Goal: Information Seeking & Learning: Find specific fact

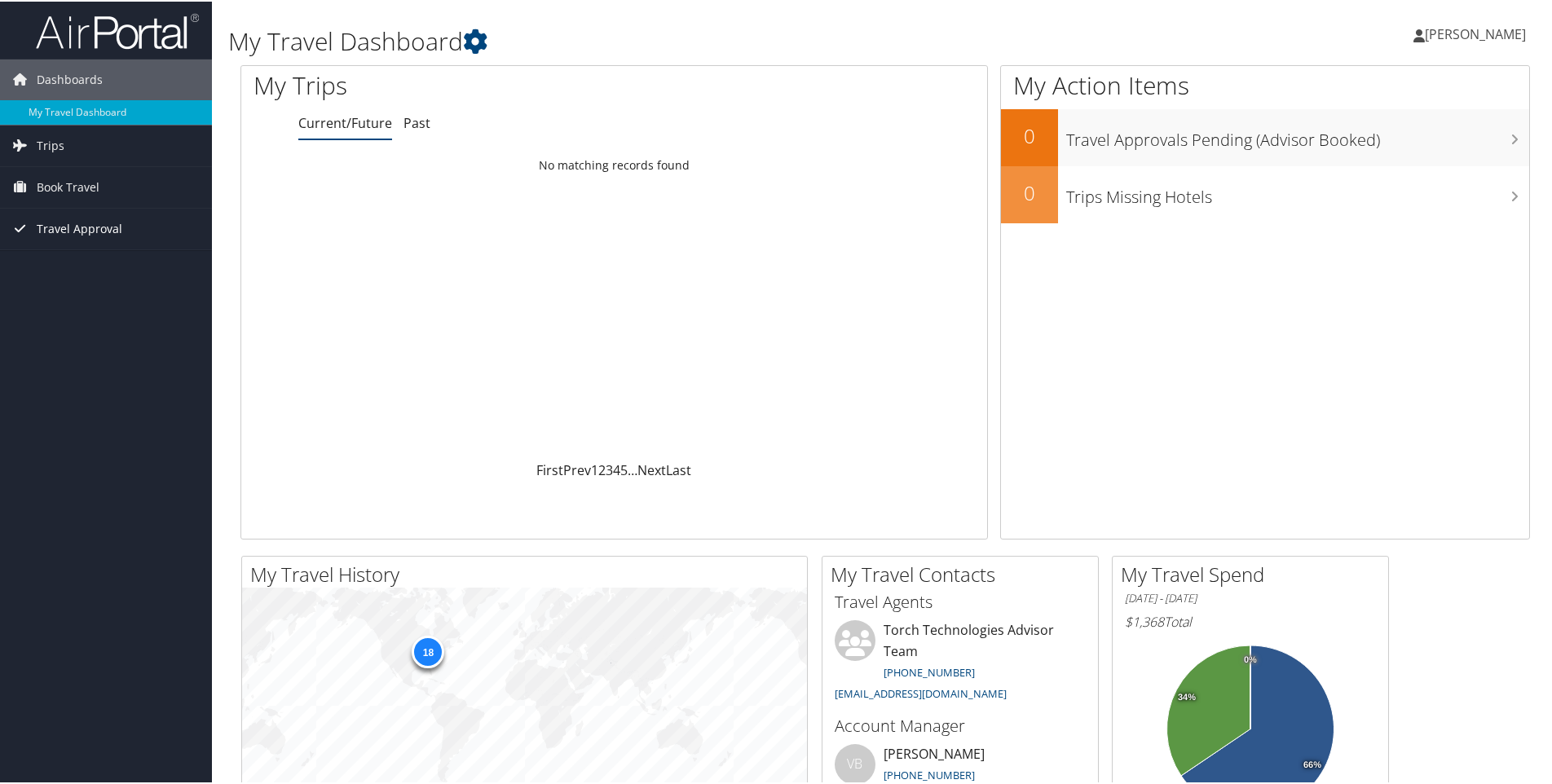
click at [89, 222] on span "Travel Approval" at bounding box center [80, 227] width 86 height 40
click at [74, 189] on span "Book Travel" at bounding box center [68, 186] width 63 height 40
click at [83, 153] on link "Trips" at bounding box center [106, 144] width 212 height 40
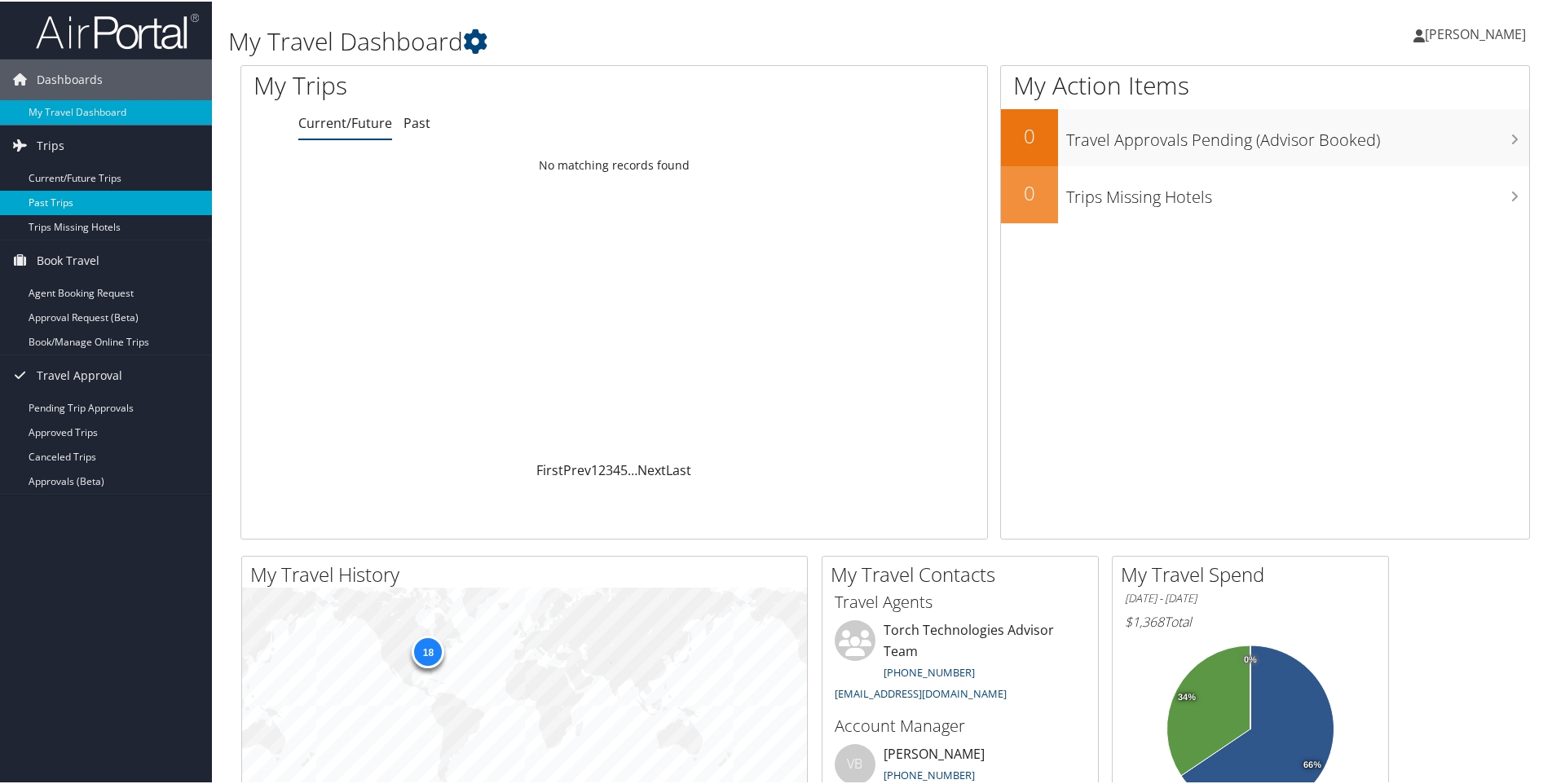
click at [59, 199] on link "Past Trips" at bounding box center [106, 202] width 212 height 25
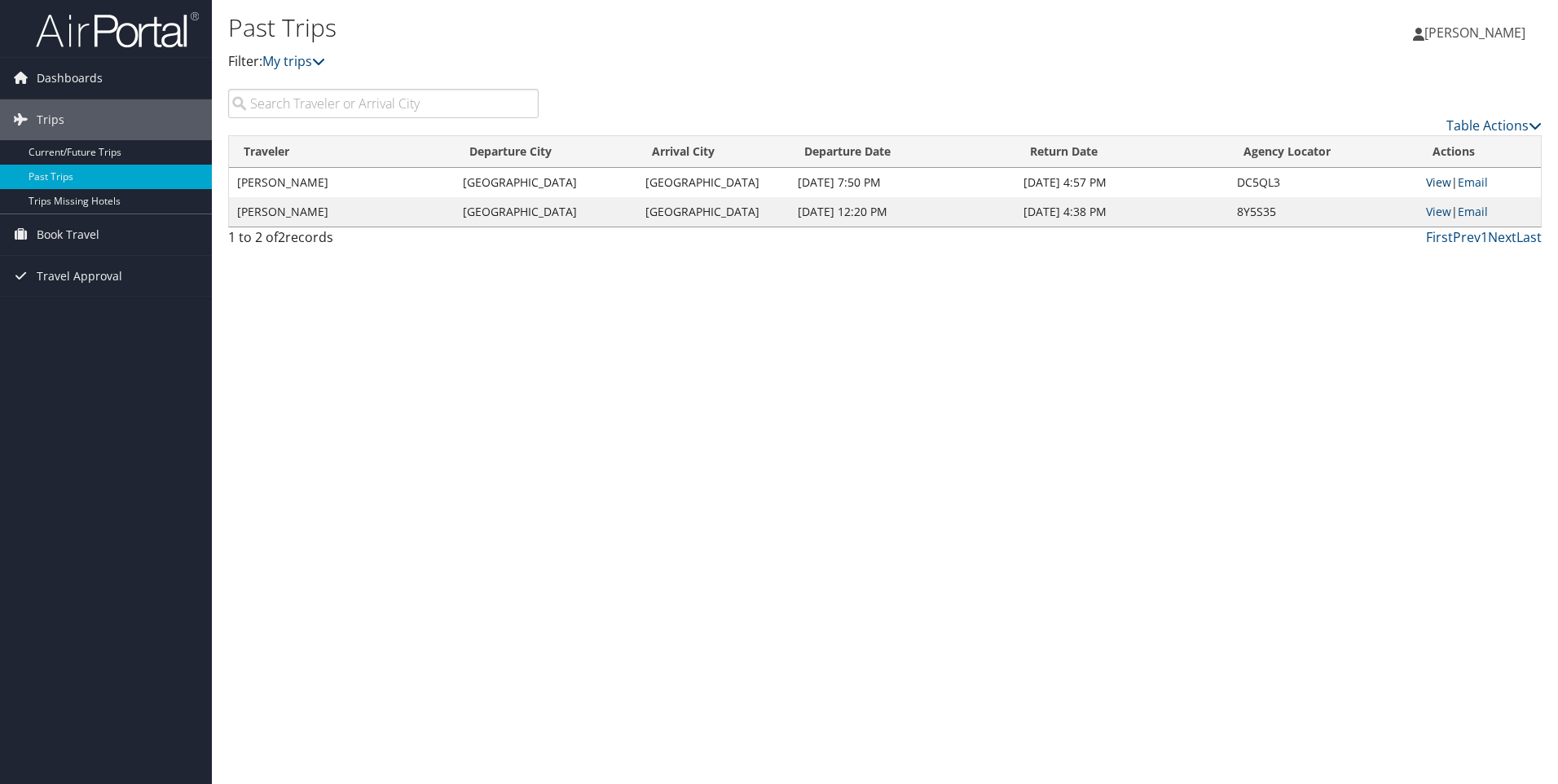
click at [1439, 179] on link "View" at bounding box center [1439, 182] width 25 height 16
click at [863, 339] on div "Past Trips Filter: My trips Brian Aberle Brian Aberle My Settings Travel Agency…" at bounding box center [885, 392] width 1347 height 784
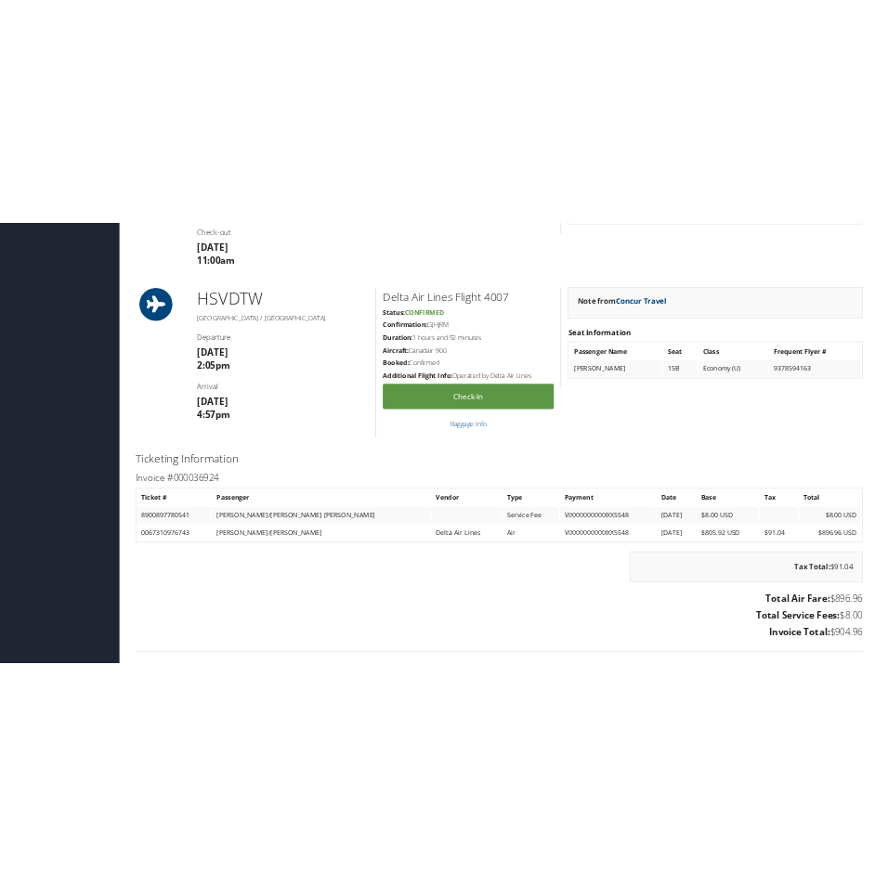
scroll to position [1478, 0]
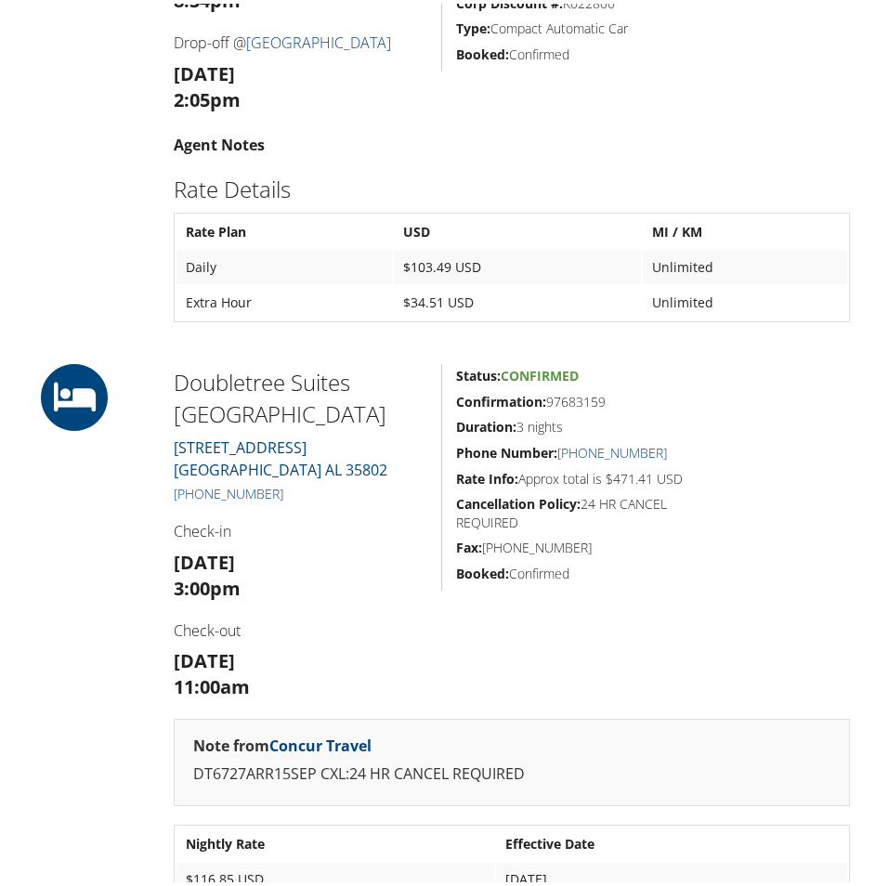
click at [372, 675] on h3 "Thu 18 Sep 11:00am" at bounding box center [301, 671] width 254 height 52
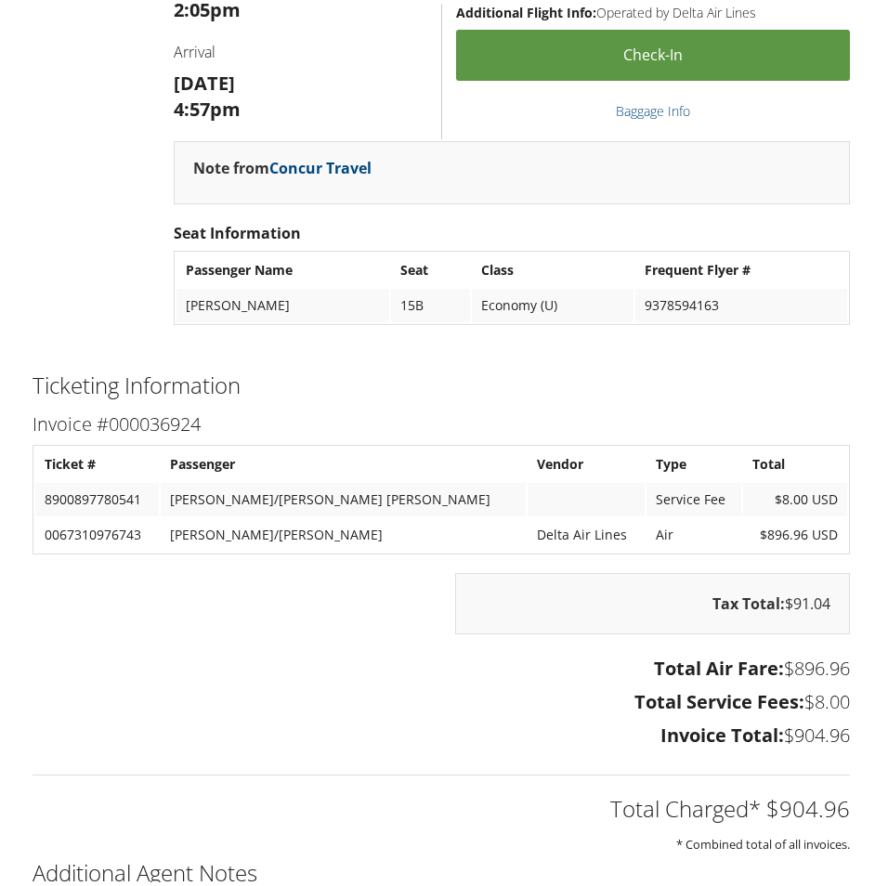
scroll to position [2973, 0]
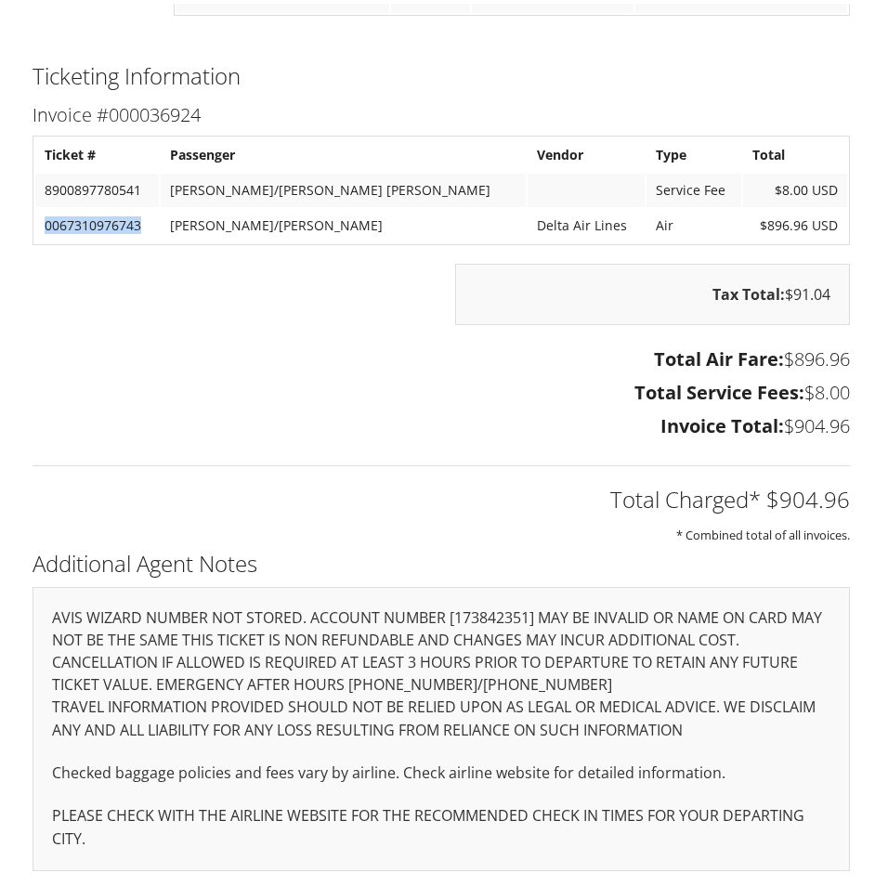
drag, startPoint x: 153, startPoint y: 234, endPoint x: 46, endPoint y: 237, distance: 107.8
click at [46, 237] on td "0067310976743" at bounding box center [97, 221] width 124 height 33
copy td "0067310976743"
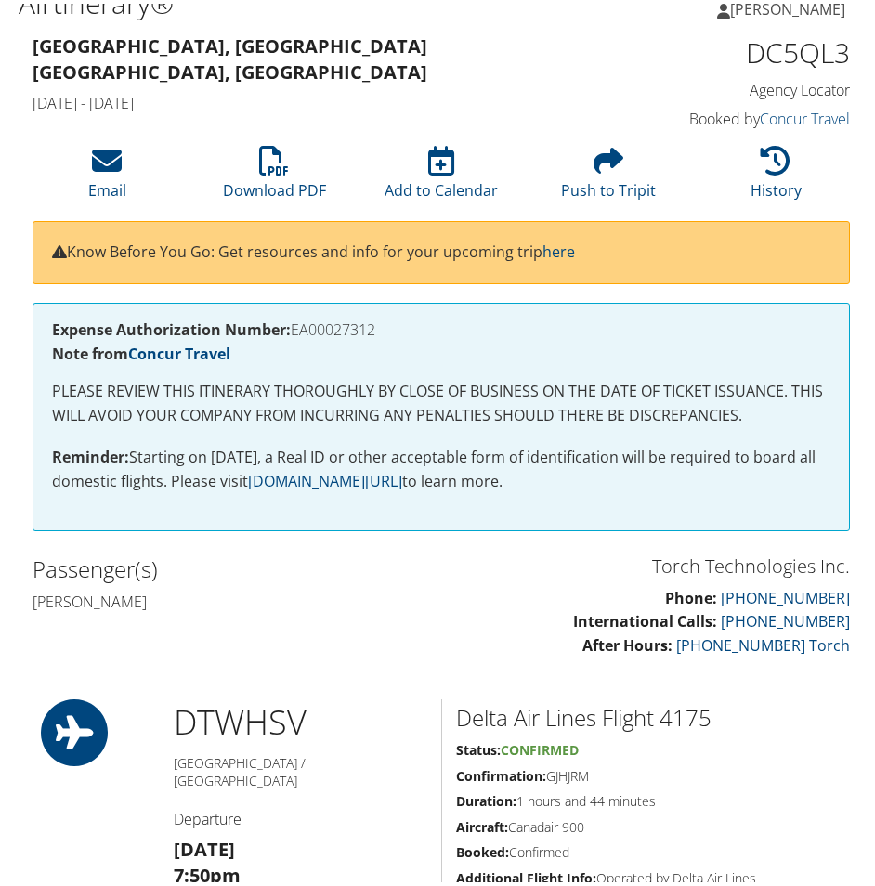
scroll to position [0, 0]
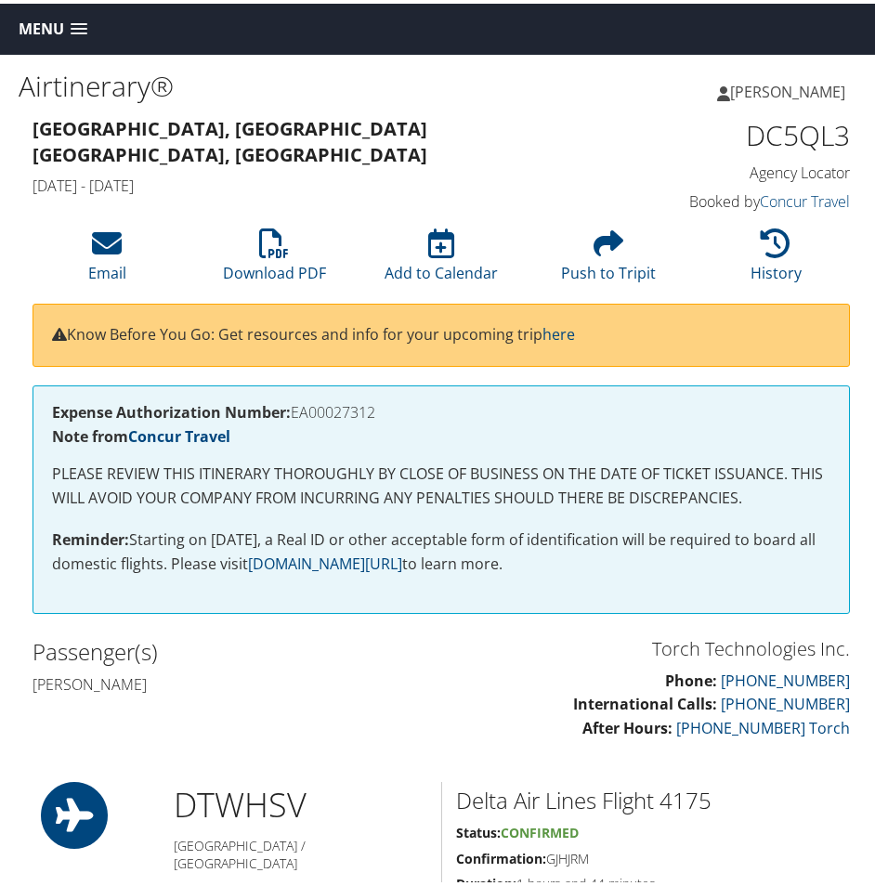
click at [72, 23] on span at bounding box center [79, 26] width 17 height 13
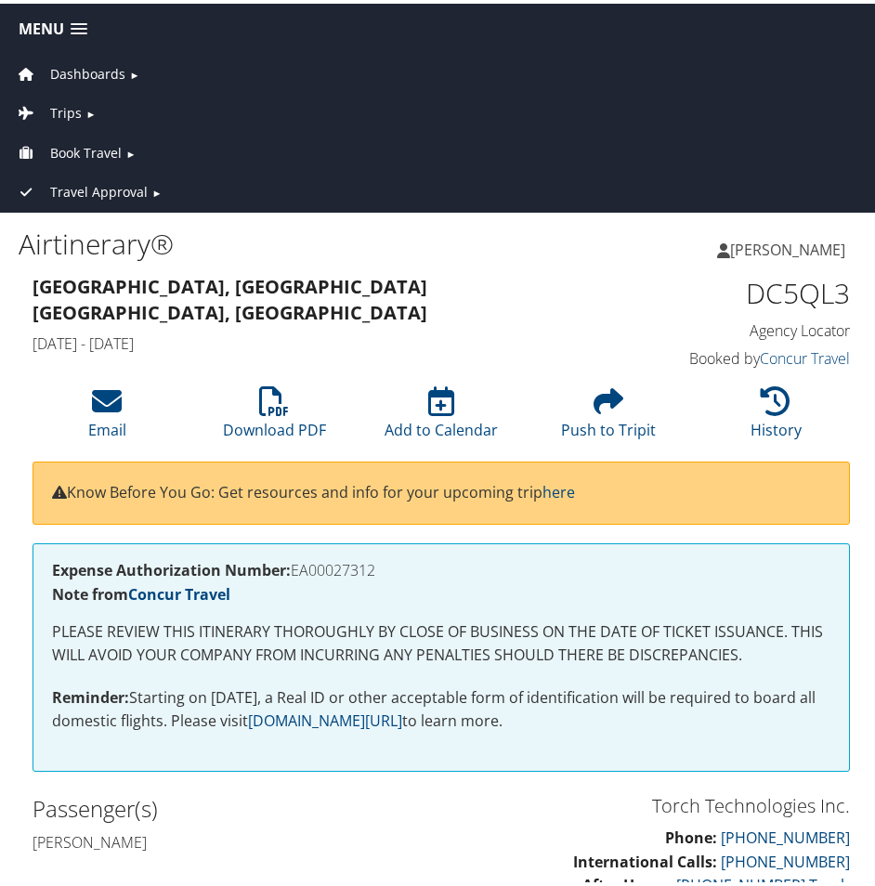
click at [98, 110] on link "Trips ►" at bounding box center [441, 104] width 873 height 39
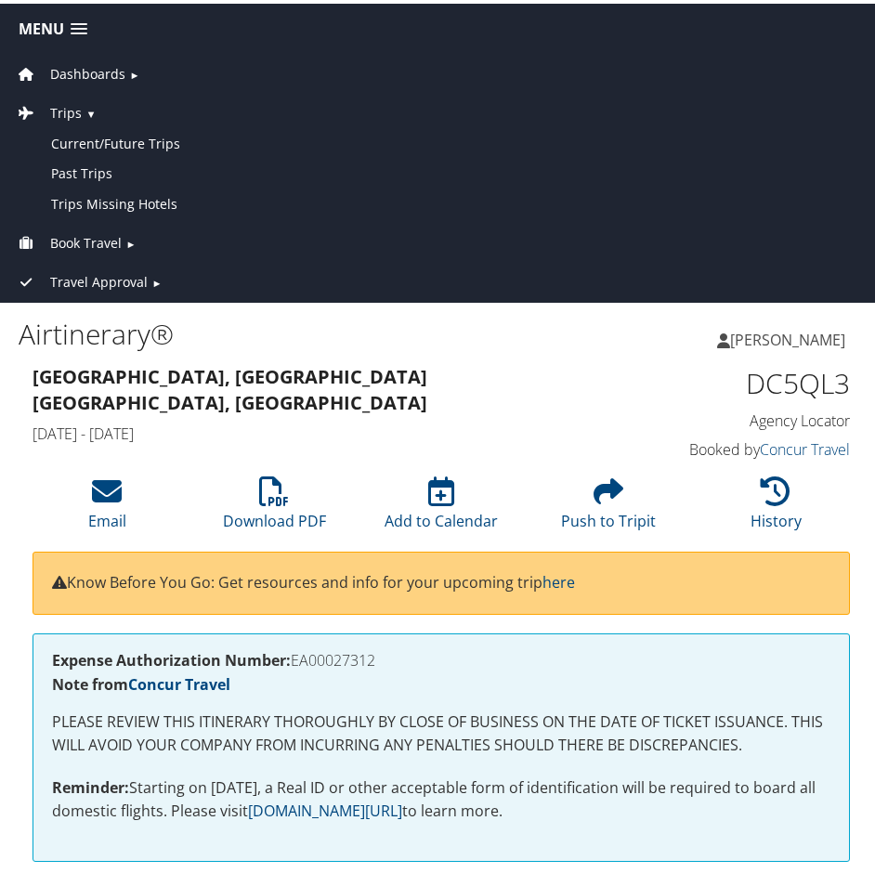
click at [126, 72] on link "Dashboards ►" at bounding box center [441, 65] width 873 height 39
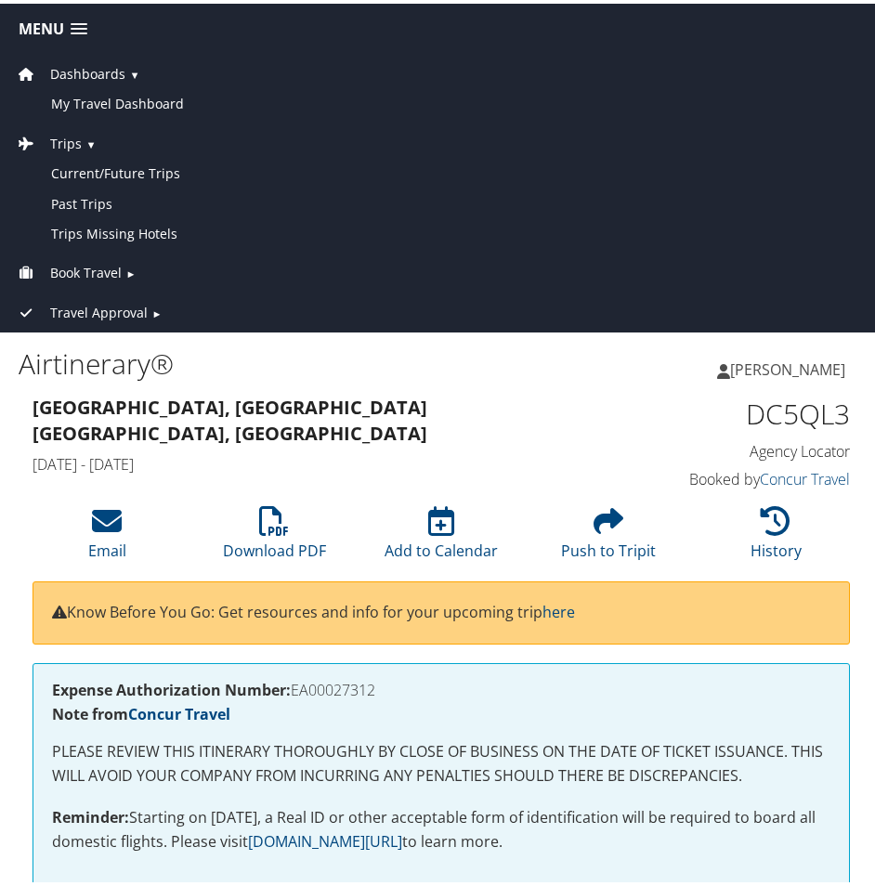
click at [126, 72] on link "Dashboards ▼" at bounding box center [441, 65] width 873 height 39
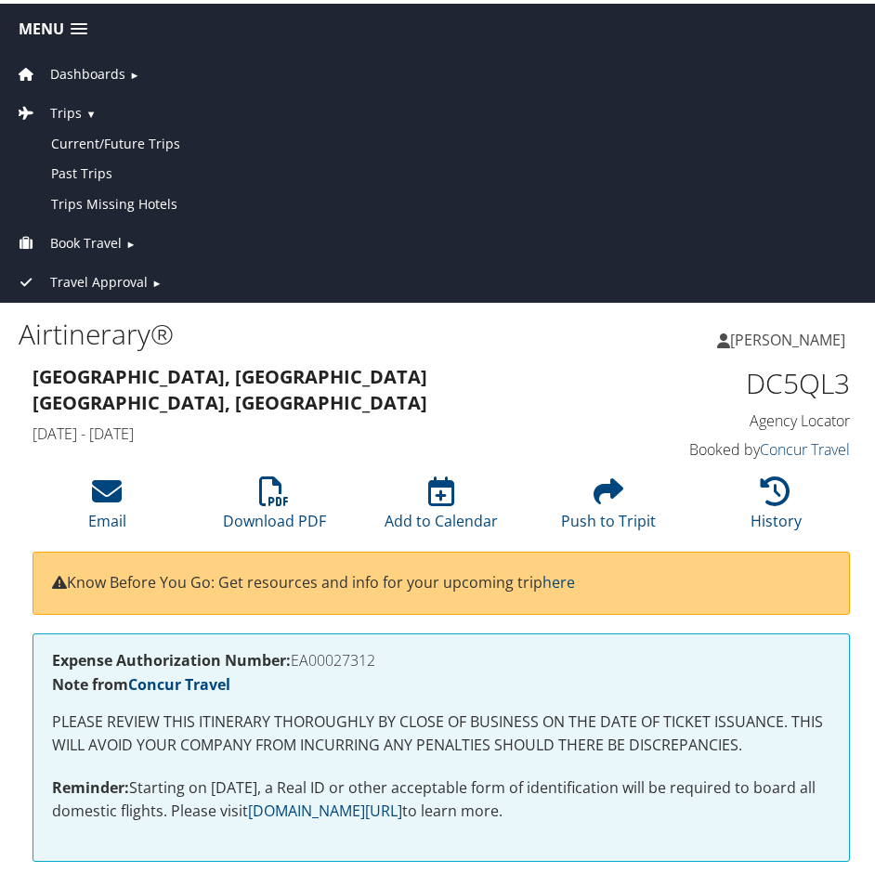
click at [140, 241] on link "Book Travel ►" at bounding box center [441, 235] width 873 height 39
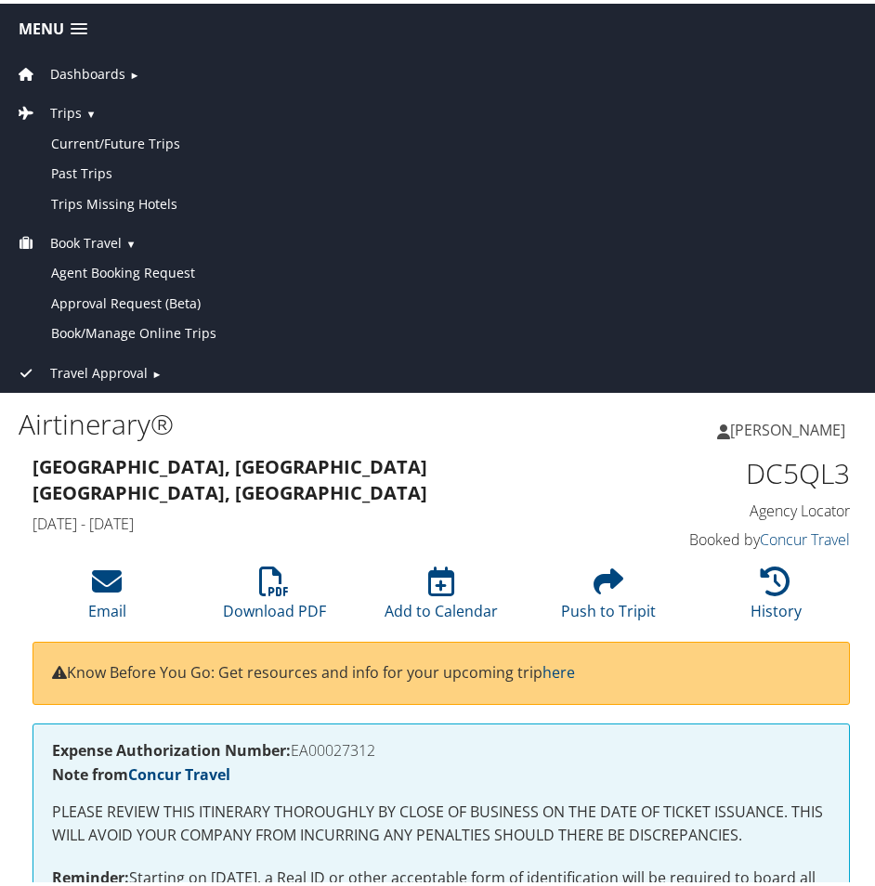
click at [140, 241] on link "Book Travel ▼" at bounding box center [441, 235] width 873 height 39
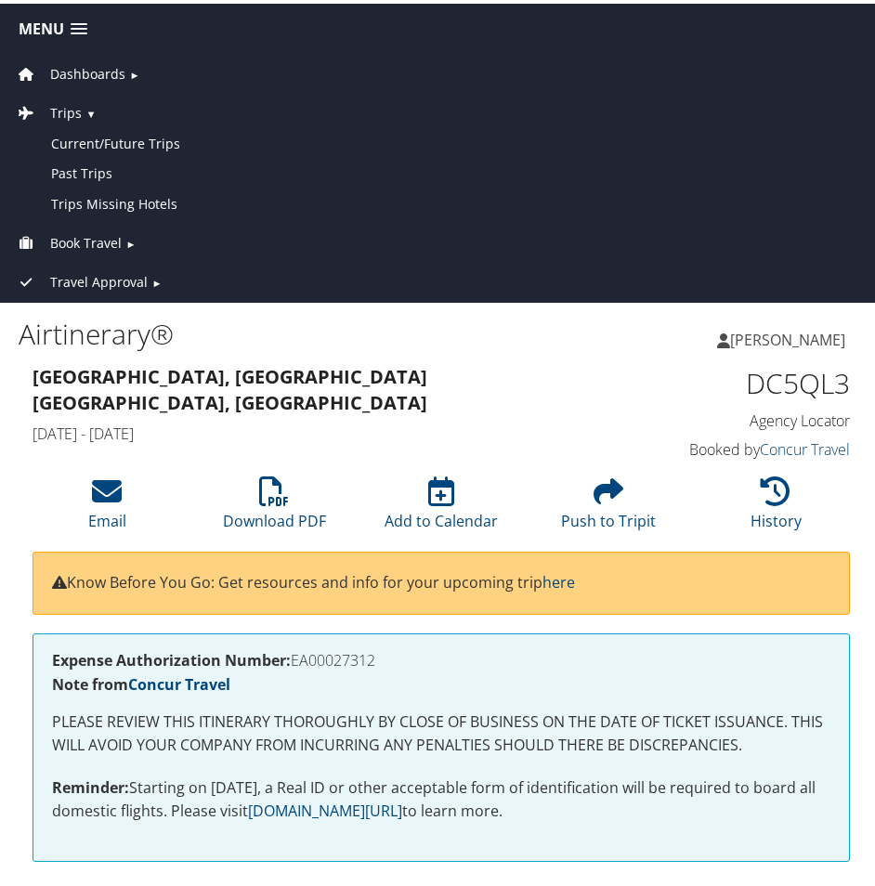
click at [162, 278] on link "Travel Approval ►" at bounding box center [441, 274] width 873 height 39
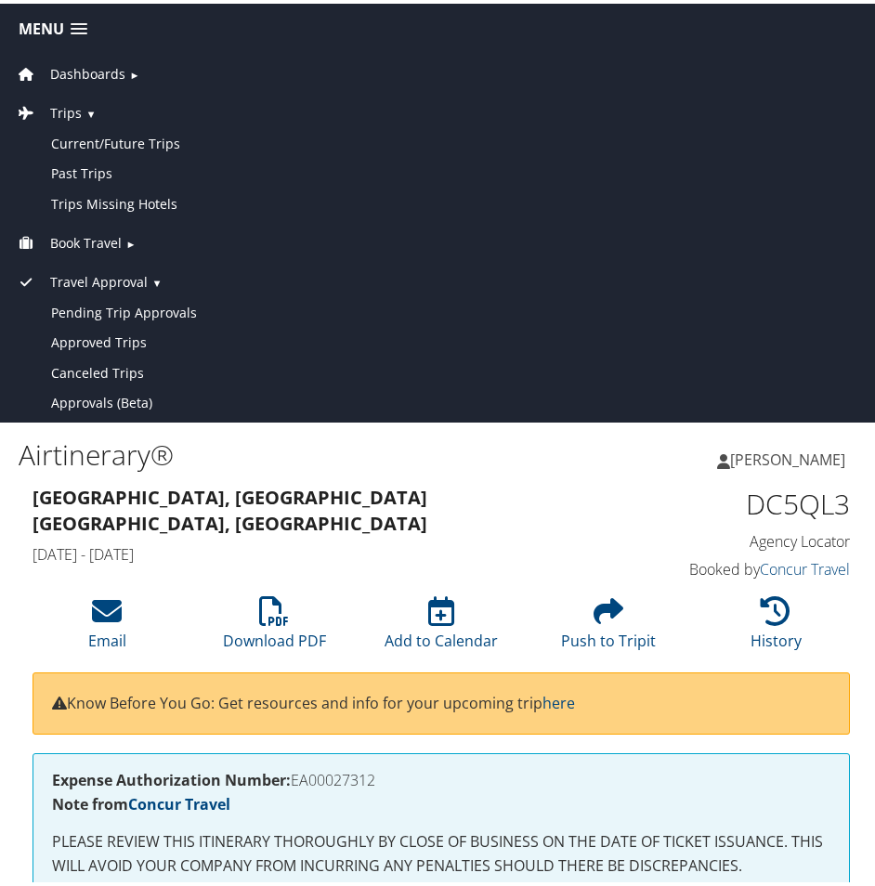
click at [162, 278] on link "Travel Approval ▼" at bounding box center [441, 274] width 873 height 39
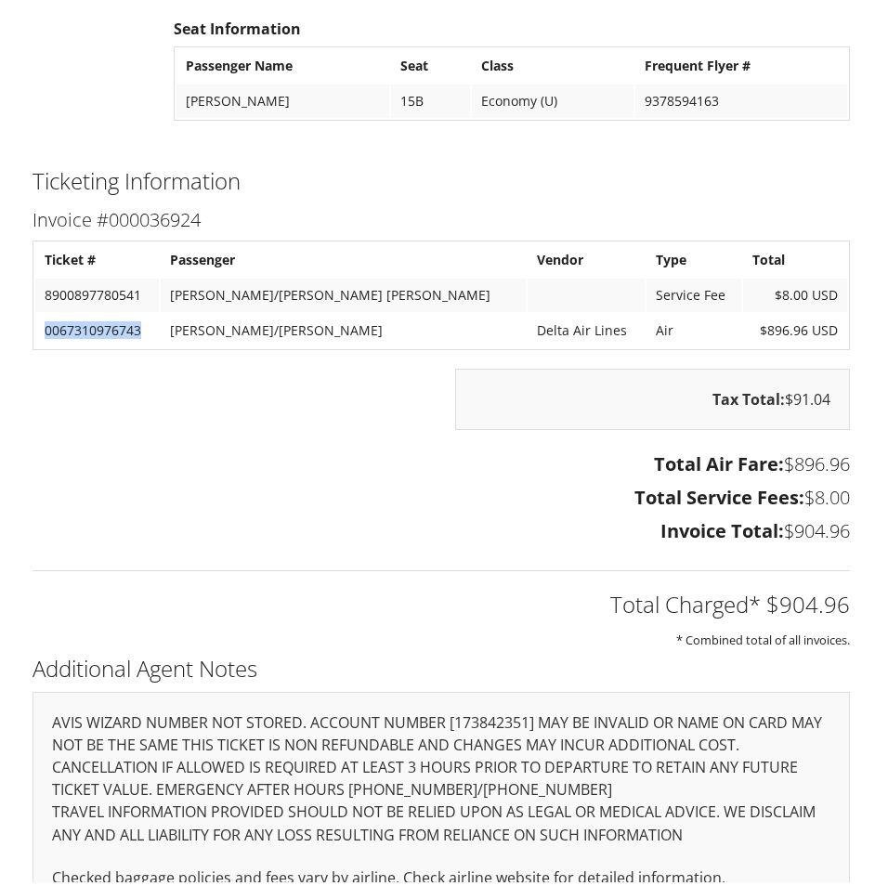
scroll to position [2953, 0]
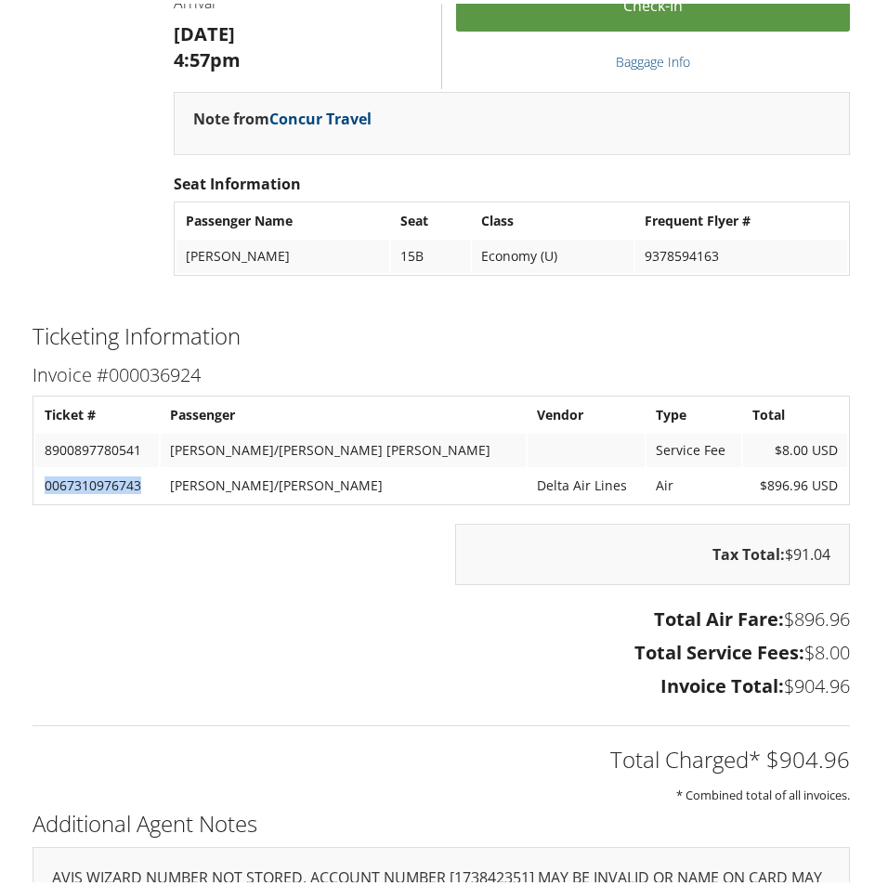
copy td "0067310976743"
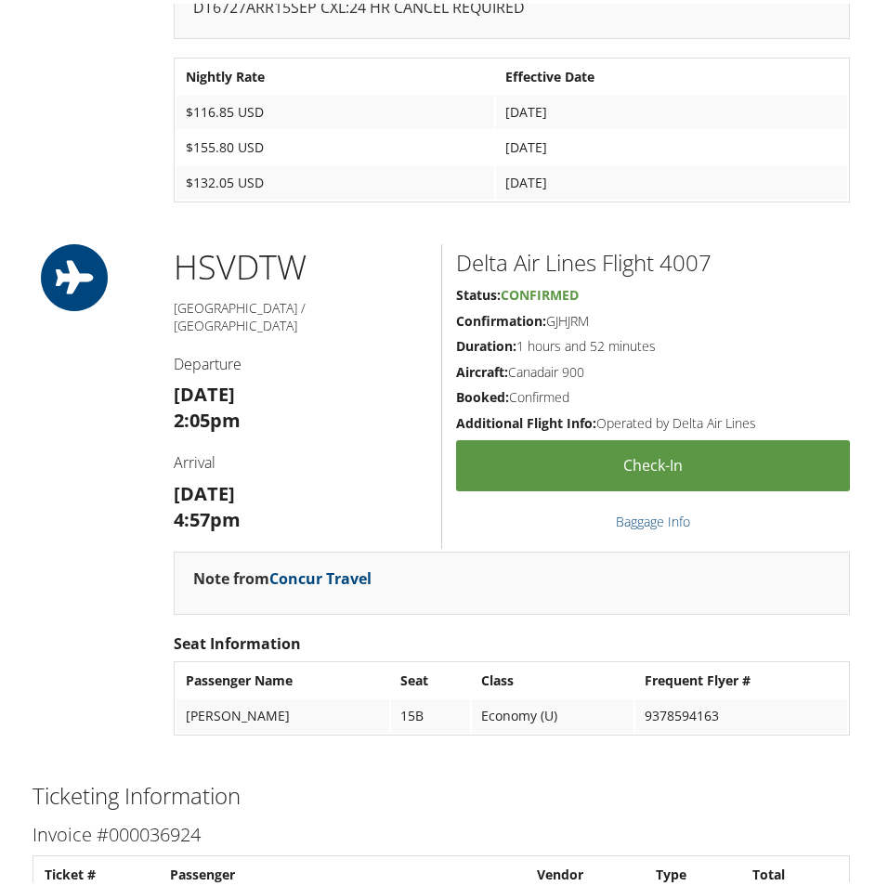
scroll to position [2488, 0]
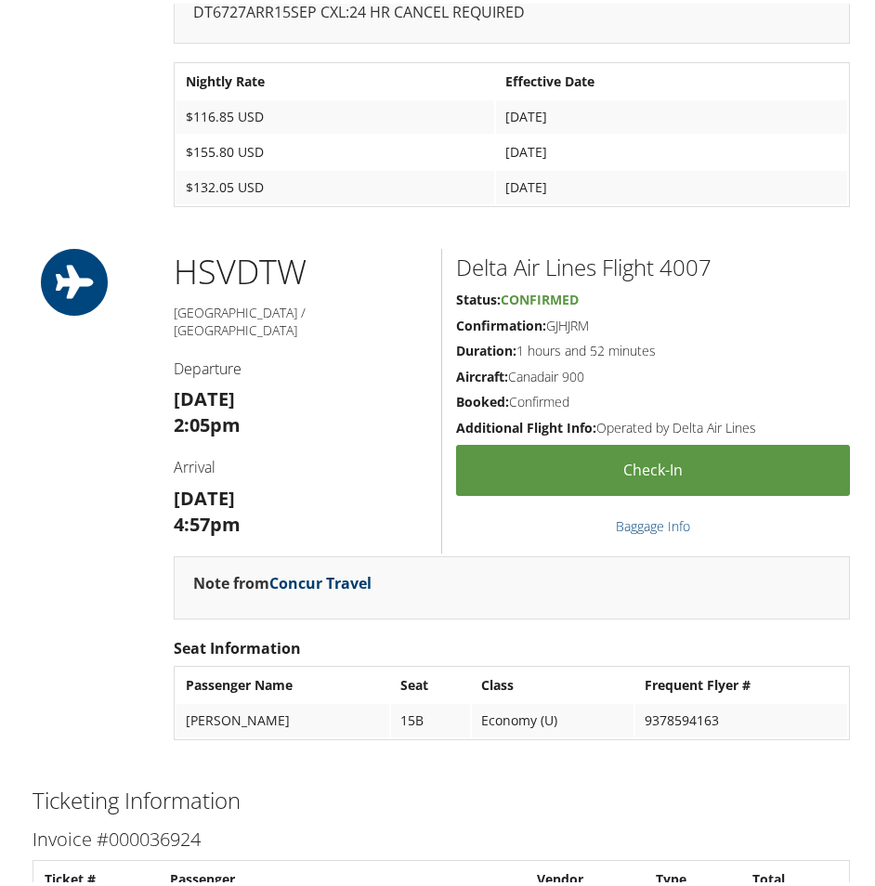
click at [342, 590] on link "Concur Travel" at bounding box center [320, 580] width 102 height 20
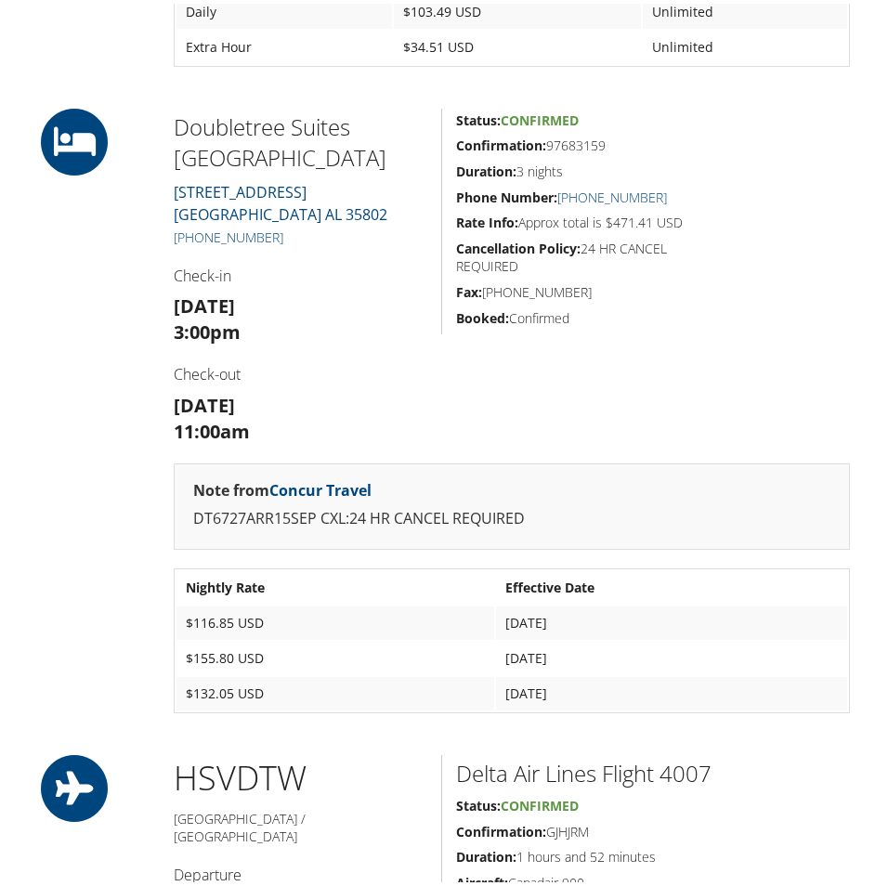
scroll to position [1931, 0]
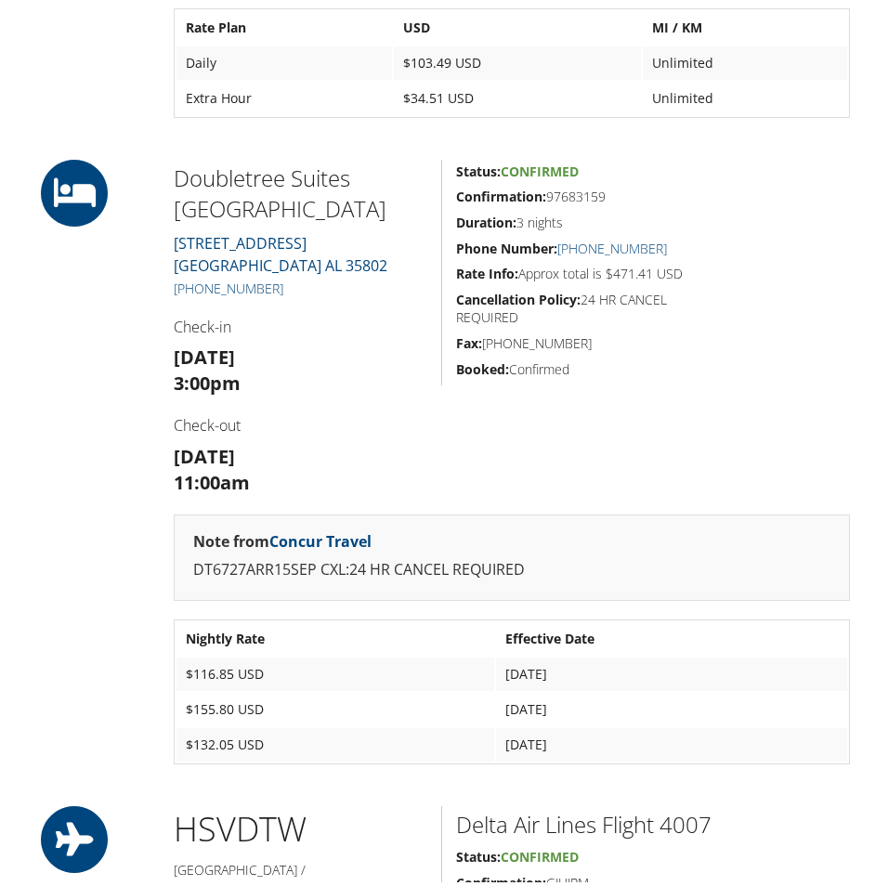
click at [612, 203] on h5 "Confirmation: 97683159" at bounding box center [582, 193] width 253 height 19
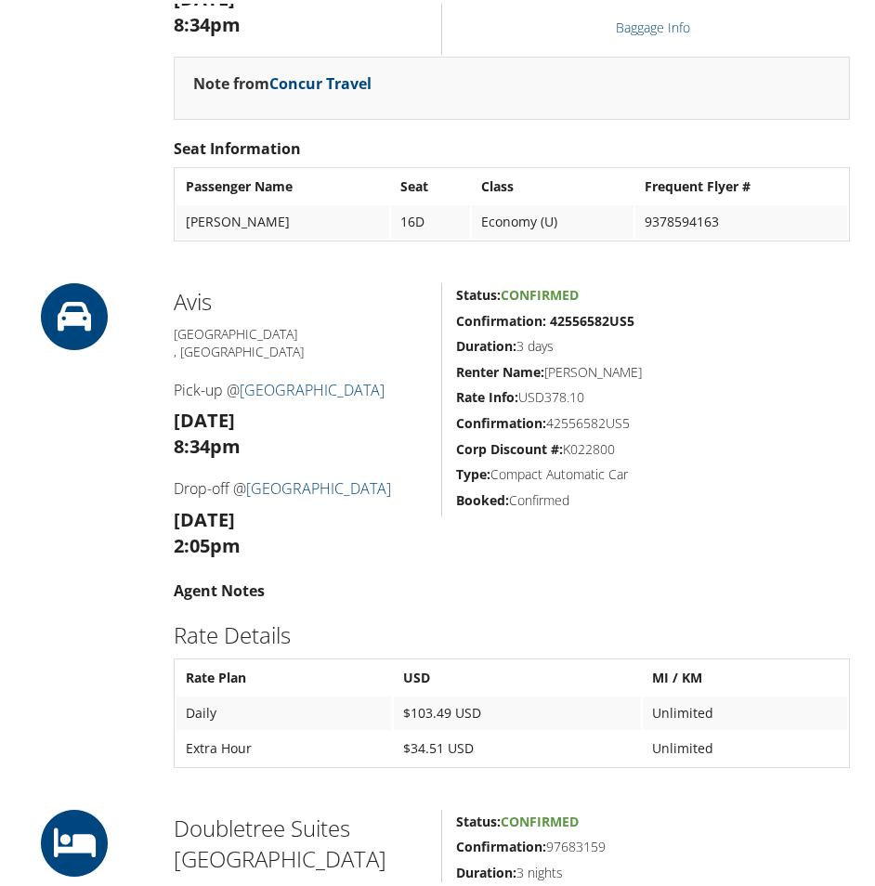
scroll to position [723, 0]
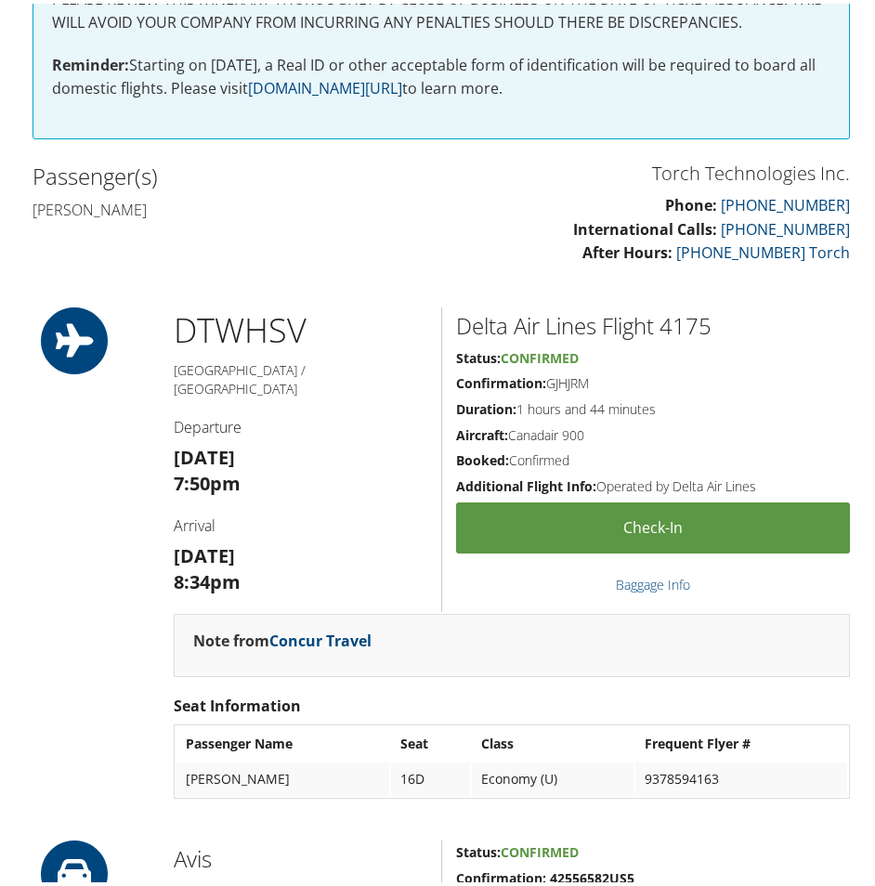
drag, startPoint x: 594, startPoint y: 379, endPoint x: 548, endPoint y: 384, distance: 45.8
click at [548, 384] on h5 "Confirmation: GJHJRM" at bounding box center [653, 380] width 394 height 19
copy h5 "GJHJRM"
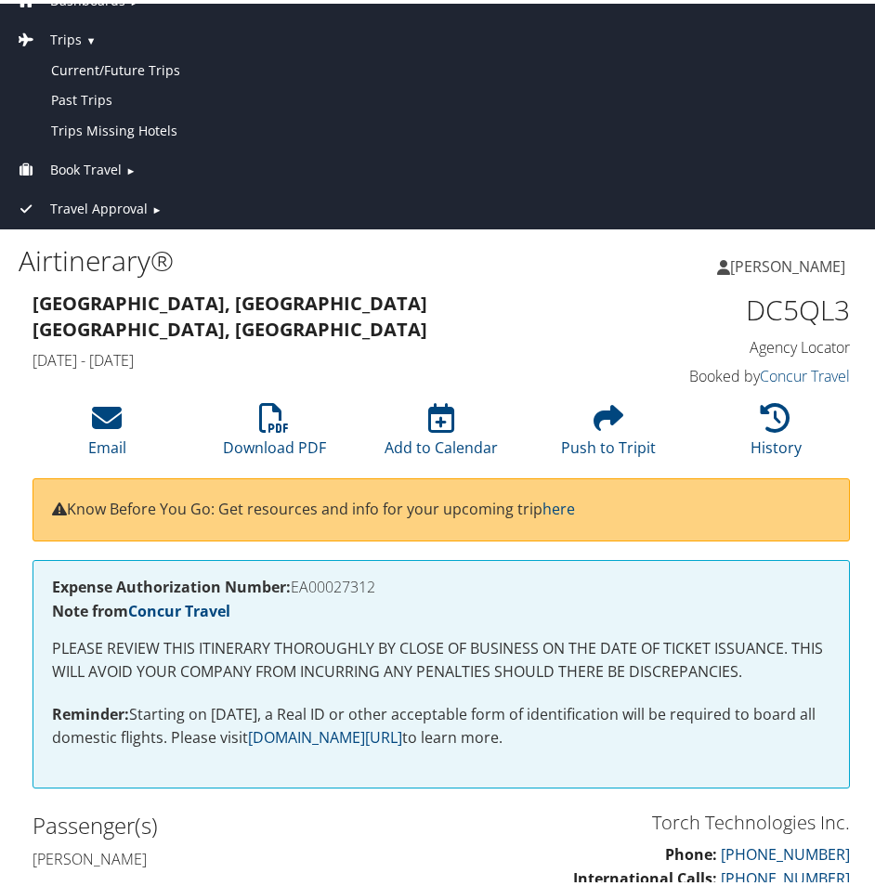
scroll to position [0, 0]
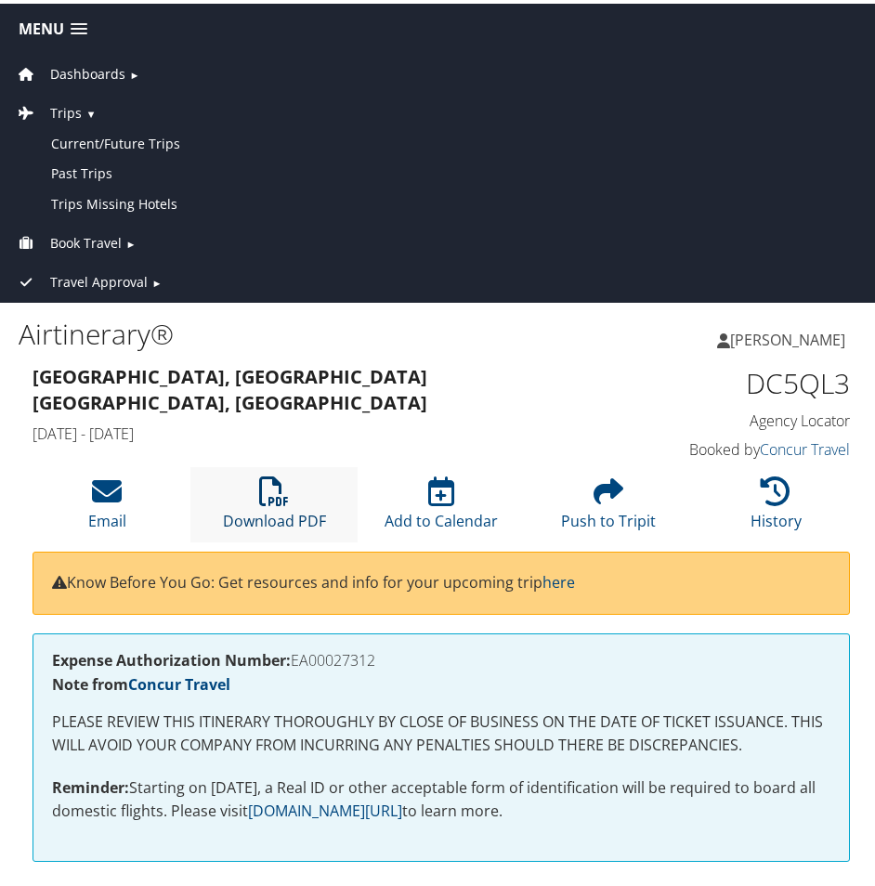
click at [264, 477] on icon at bounding box center [274, 488] width 30 height 30
